Goal: Navigation & Orientation: Find specific page/section

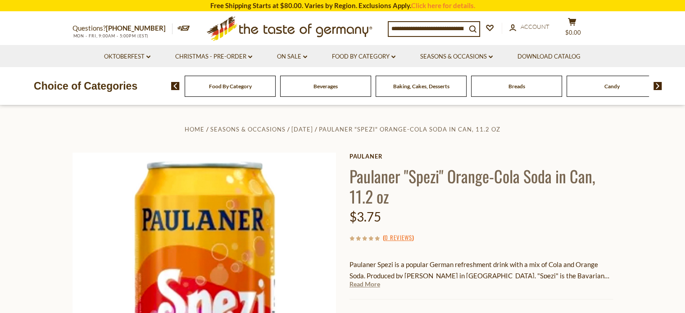
click at [368, 285] on link "Read More" at bounding box center [365, 284] width 31 height 9
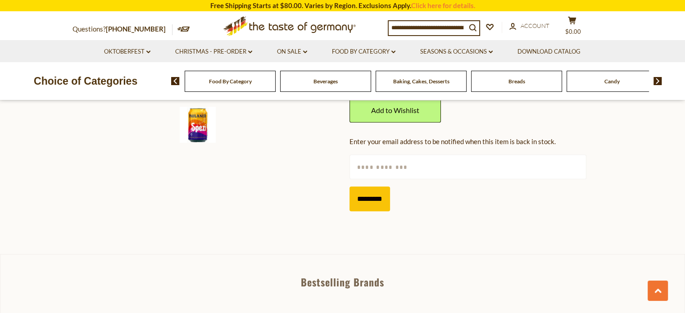
scroll to position [360, 0]
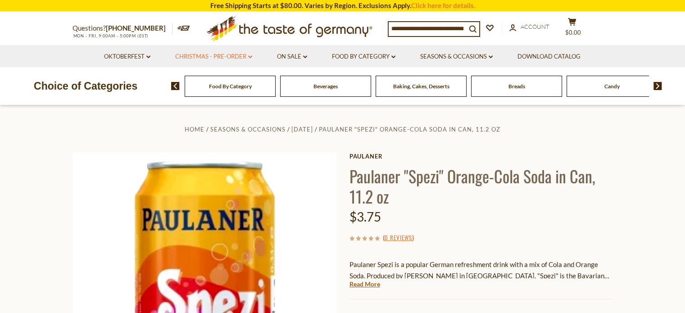
click at [233, 55] on link "Christmas - PRE-ORDER dropdown_arrow" at bounding box center [213, 57] width 77 height 10
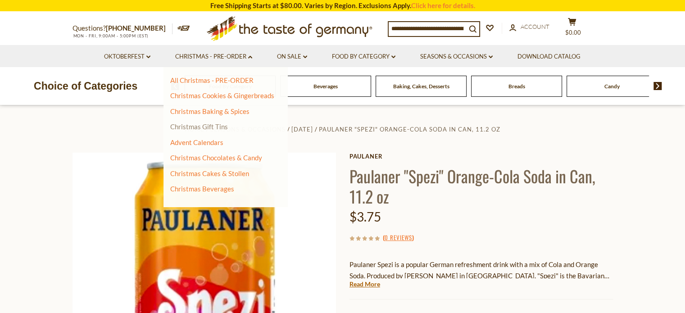
click at [218, 125] on link "Christmas Gift Tins" at bounding box center [199, 127] width 58 height 8
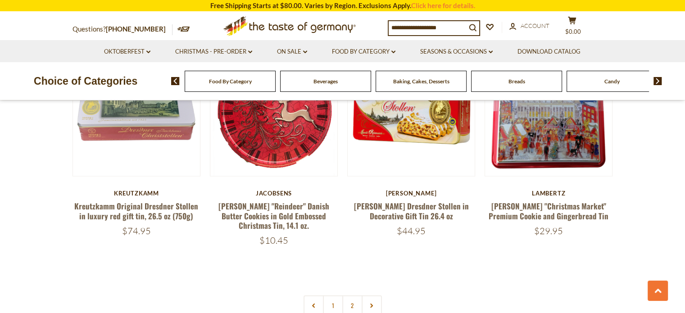
scroll to position [2117, 0]
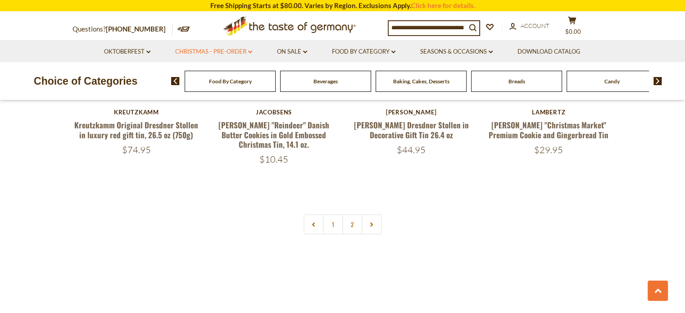
click at [209, 50] on link "Christmas - PRE-ORDER dropdown_arrow" at bounding box center [213, 52] width 77 height 10
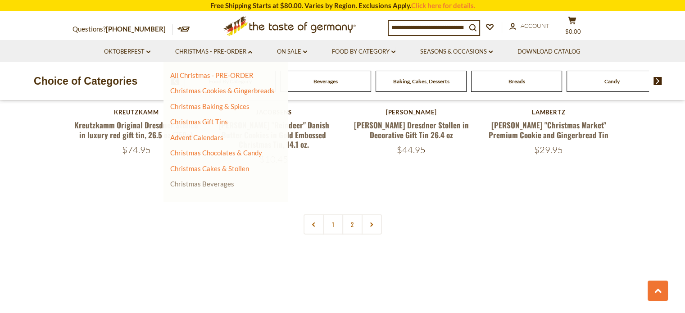
click at [211, 182] on link "Christmas Beverages" at bounding box center [202, 184] width 64 height 8
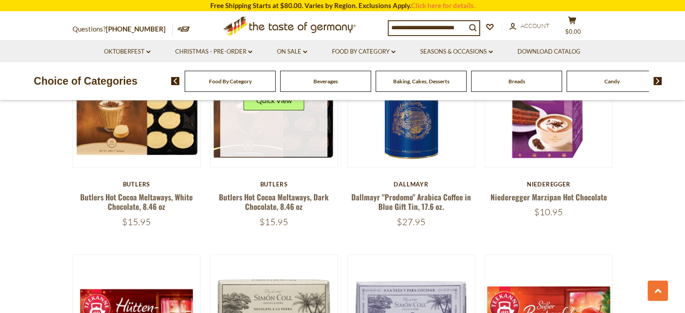
scroll to position [766, 0]
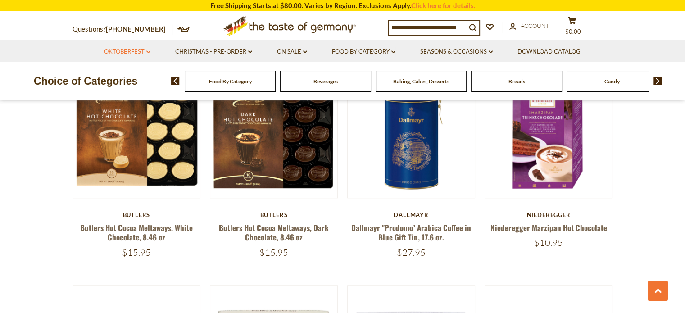
click at [118, 52] on link "Oktoberfest dropdown_arrow" at bounding box center [127, 52] width 46 height 10
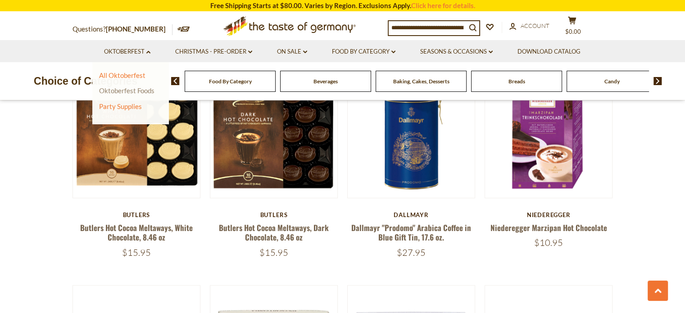
click at [121, 88] on link "Oktoberfest Foods" at bounding box center [126, 90] width 55 height 8
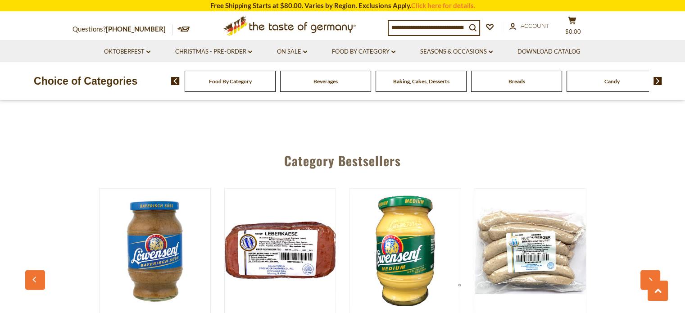
scroll to position [2162, 0]
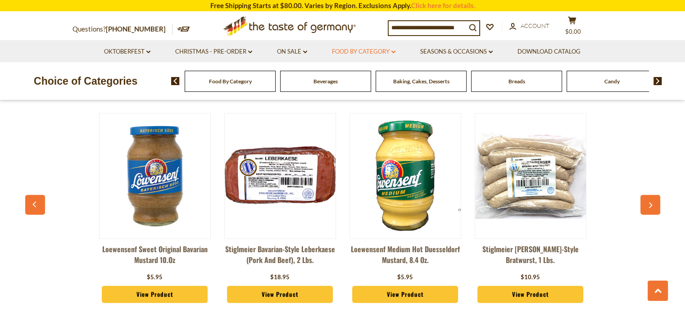
click at [366, 54] on link "Food By Category dropdown_arrow" at bounding box center [364, 52] width 64 height 10
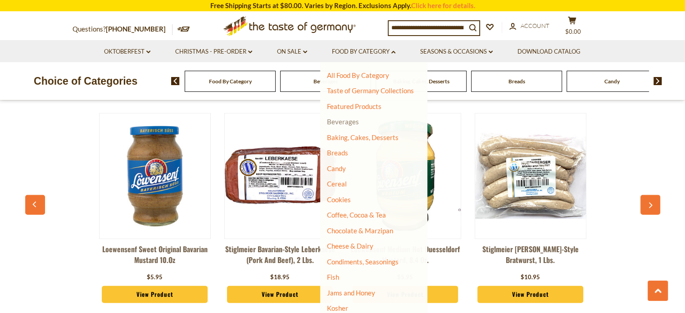
click at [342, 123] on link "Beverages" at bounding box center [343, 122] width 32 height 8
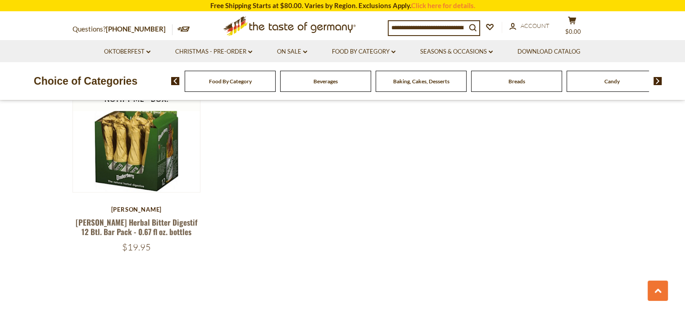
scroll to position [1937, 0]
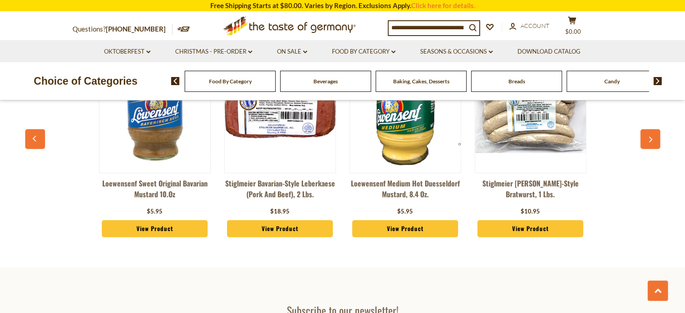
scroll to position [2173, 0]
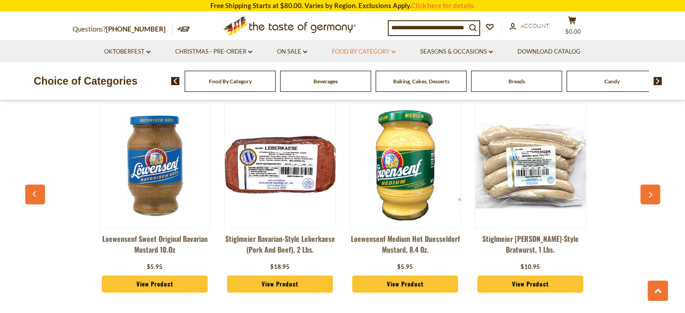
click at [363, 53] on link "Food By Category dropdown_arrow" at bounding box center [364, 52] width 64 height 10
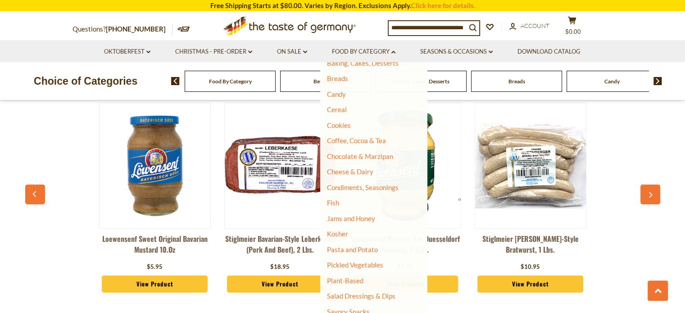
scroll to position [90, 0]
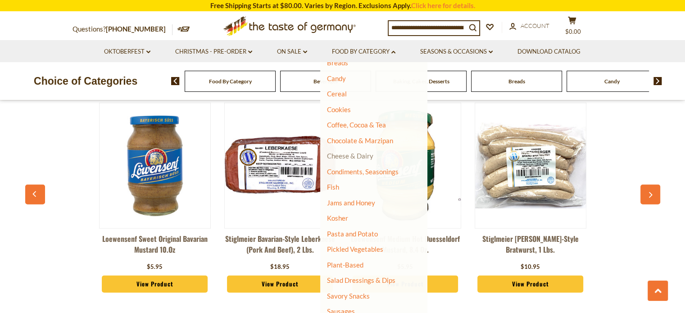
click at [359, 156] on link "Cheese & Dairy" at bounding box center [350, 156] width 46 height 8
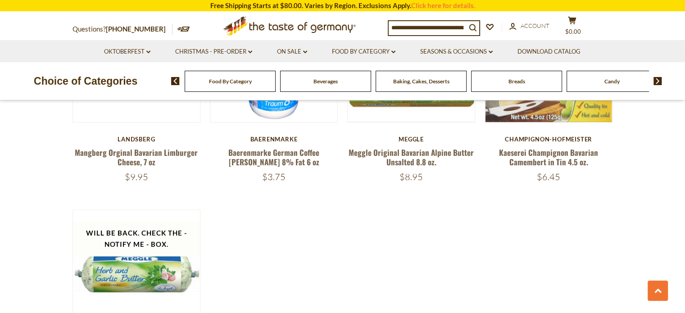
scroll to position [1171, 0]
